Goal: Task Accomplishment & Management: Manage account settings

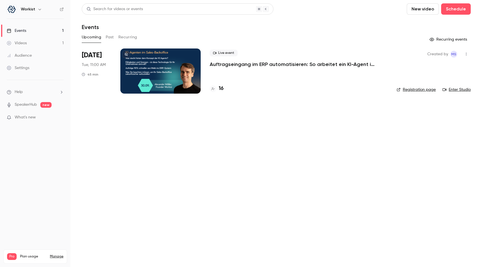
click at [227, 64] on p "Auftragseingang im ERP automatisieren: So arbeitet ein KI-Agent im Sales-Backof…" at bounding box center [294, 64] width 169 height 7
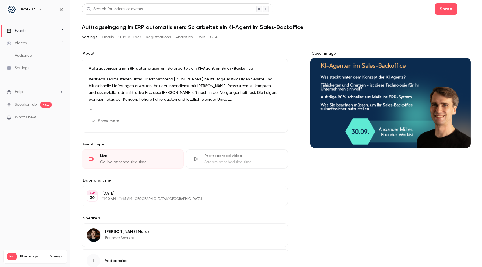
click at [157, 39] on button "Registrations" at bounding box center [158, 37] width 25 height 9
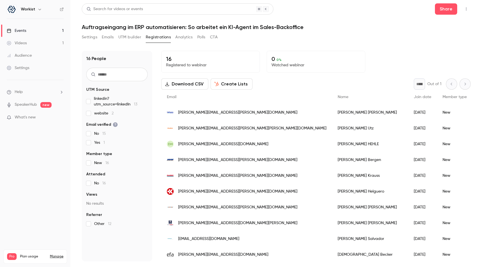
click at [108, 37] on button "Emails" at bounding box center [108, 37] width 12 height 9
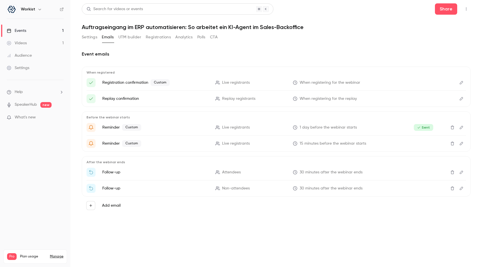
click at [452, 172] on icon "Delete" at bounding box center [452, 172] width 5 height 4
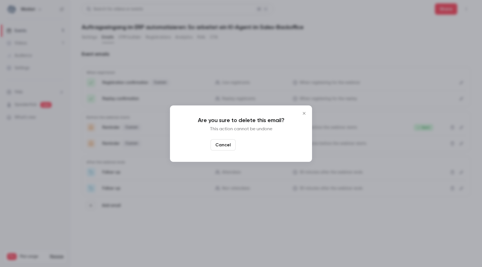
click at [252, 144] on button "Yes, delete" at bounding box center [255, 144] width 34 height 11
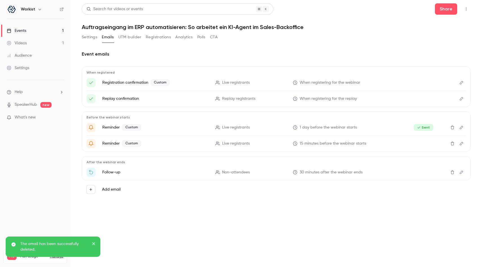
click at [451, 171] on icon "Delete" at bounding box center [451, 172] width 3 height 4
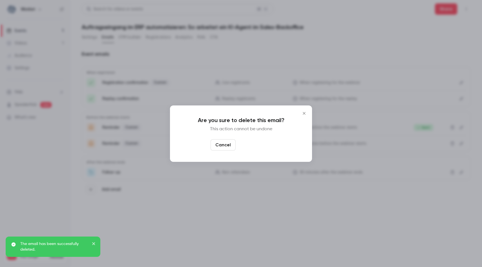
click at [259, 144] on button "Yes, delete" at bounding box center [255, 144] width 34 height 11
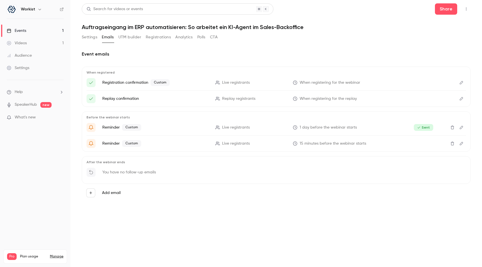
click at [463, 145] on button "Edit" at bounding box center [461, 143] width 9 height 9
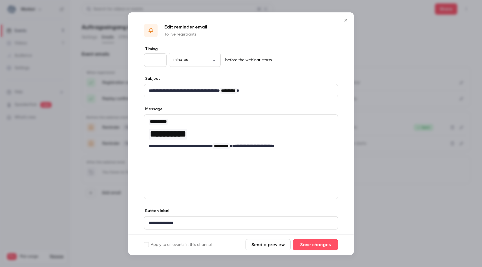
click at [348, 20] on icon "Close" at bounding box center [345, 20] width 7 height 5
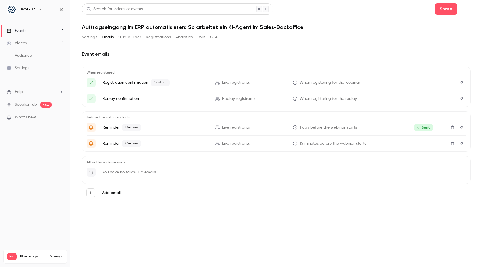
click at [462, 98] on icon "Edit" at bounding box center [461, 99] width 5 height 4
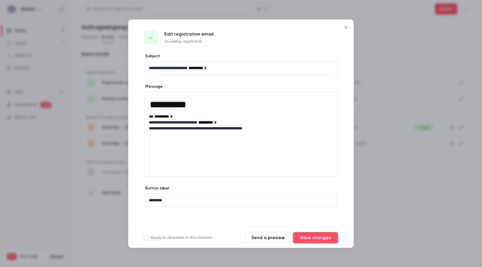
click at [346, 29] on icon "Close" at bounding box center [345, 27] width 7 height 5
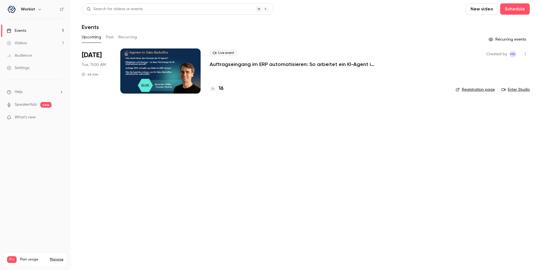
click at [224, 67] on p "Auftragseingang im ERP automatisieren: So arbeitet ein KI-Agent im Sales-Backof…" at bounding box center [294, 64] width 169 height 7
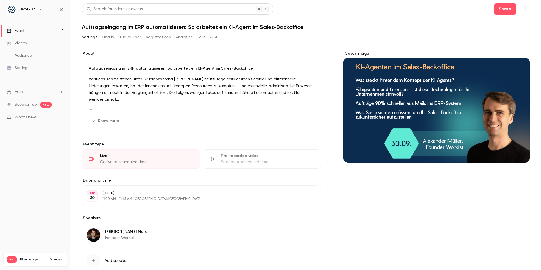
click at [163, 33] on button "Registrations" at bounding box center [158, 37] width 25 height 9
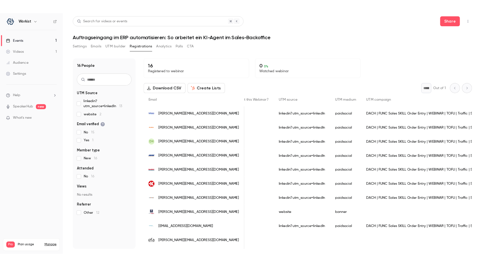
scroll to position [32, 0]
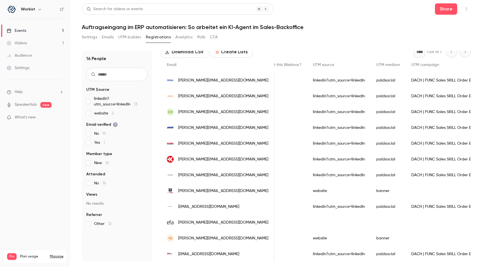
click at [94, 39] on button "Settings" at bounding box center [89, 37] width 15 height 9
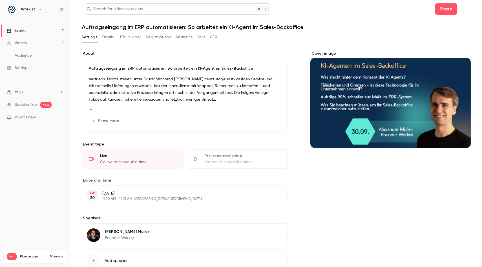
click at [465, 11] on icon "button" at bounding box center [466, 9] width 5 height 4
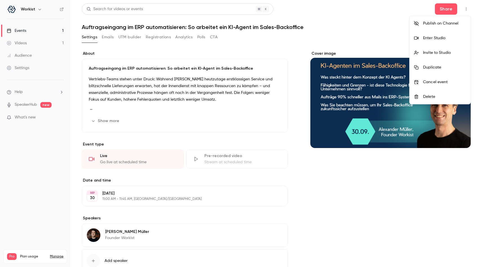
click at [434, 36] on div "Enter Studio" at bounding box center [444, 38] width 43 height 6
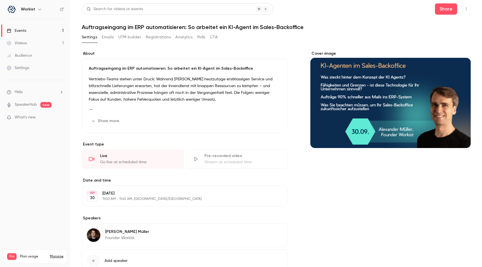
click at [106, 36] on button "Emails" at bounding box center [108, 37] width 12 height 9
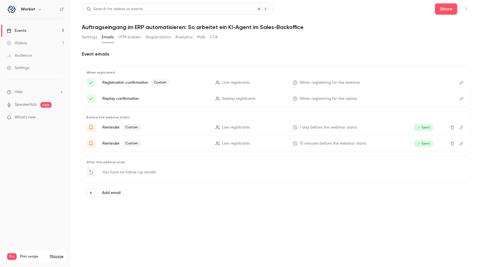
click at [155, 34] on button "Registrations" at bounding box center [158, 37] width 25 height 9
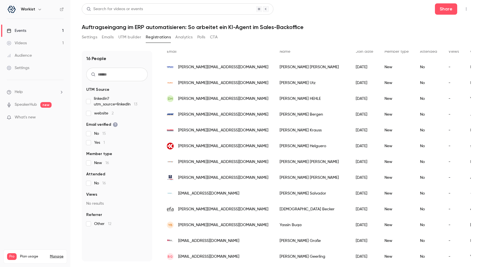
scroll to position [73, 0]
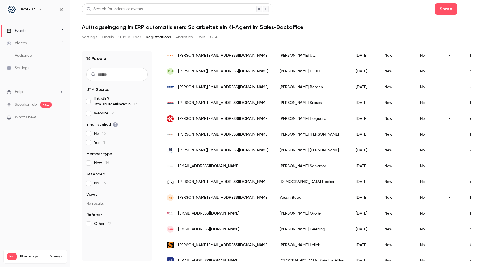
click at [89, 37] on button "Settings" at bounding box center [89, 37] width 15 height 9
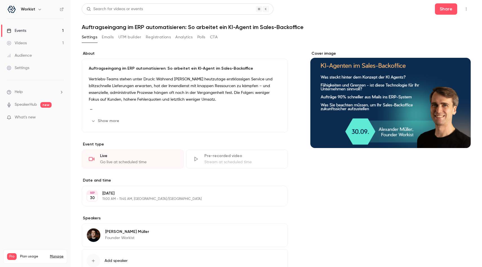
click at [183, 40] on button "Analytics" at bounding box center [183, 37] width 17 height 9
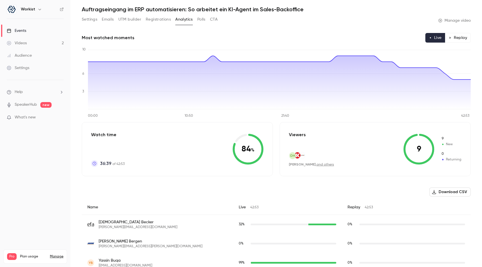
scroll to position [12, 0]
